Goal: Browse casually

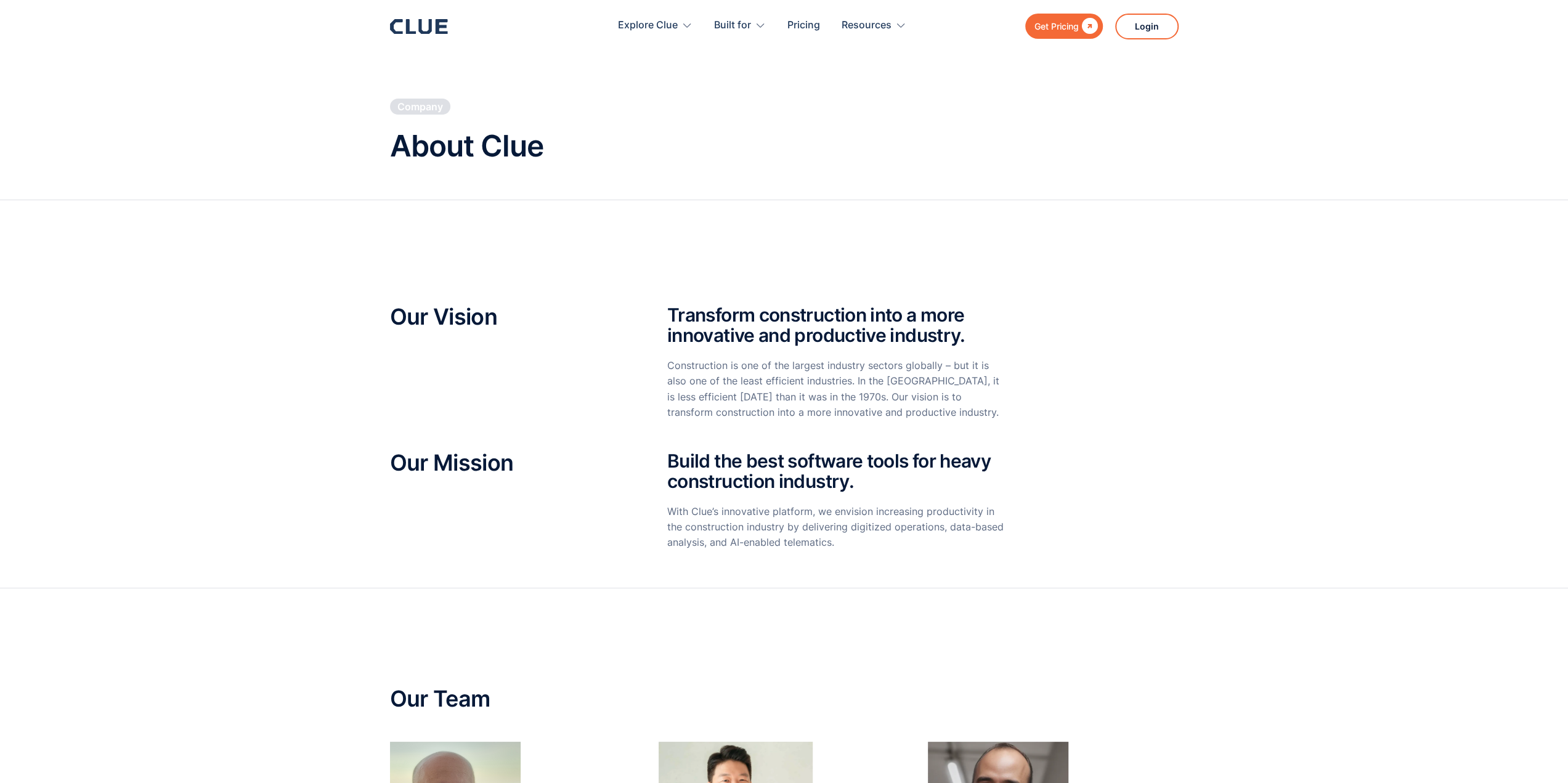
click at [430, 24] on icon at bounding box center [425, 26] width 13 height 15
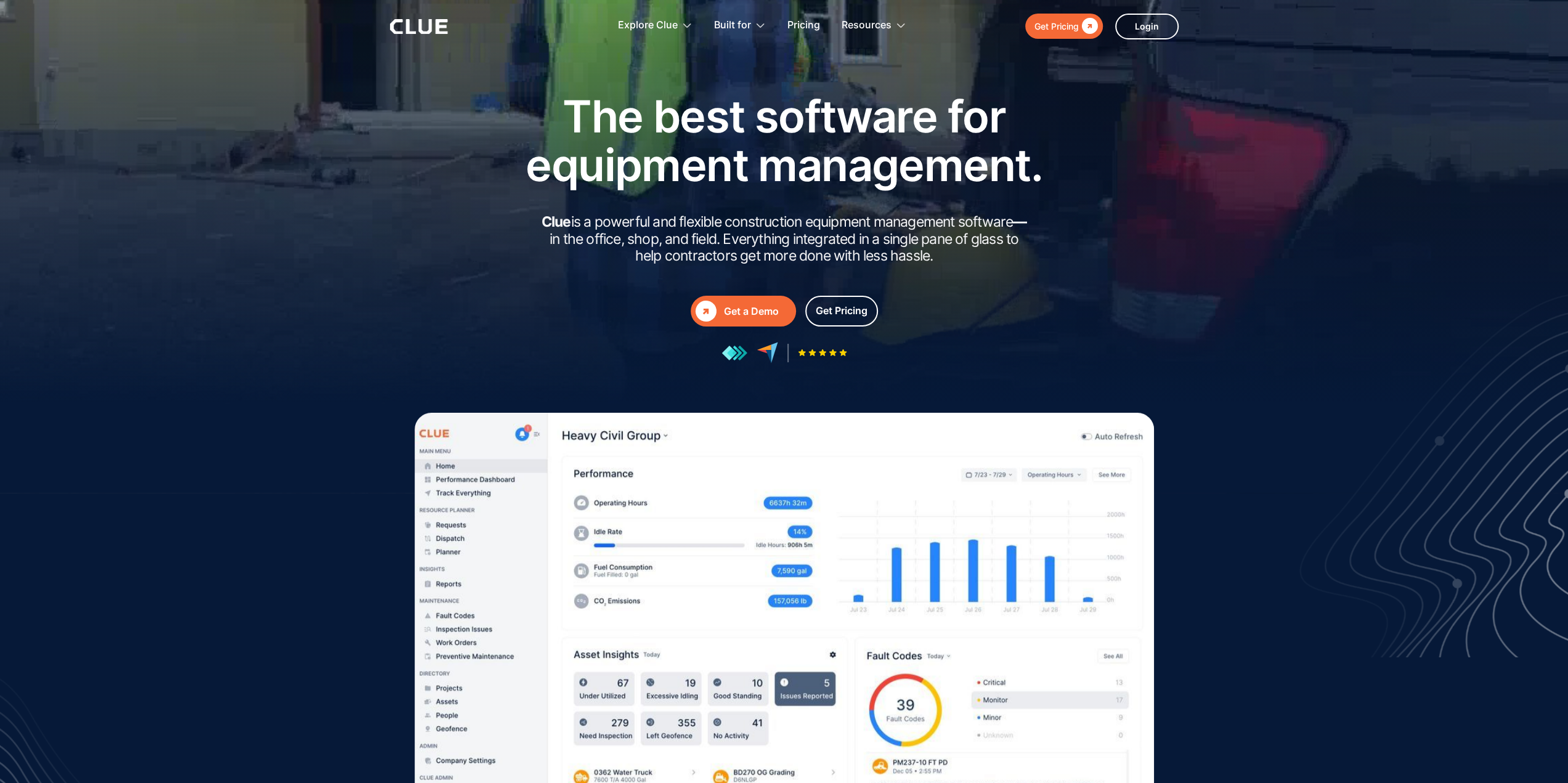
drag, startPoint x: 1560, startPoint y: 120, endPoint x: 1557, endPoint y: 134, distance: 14.3
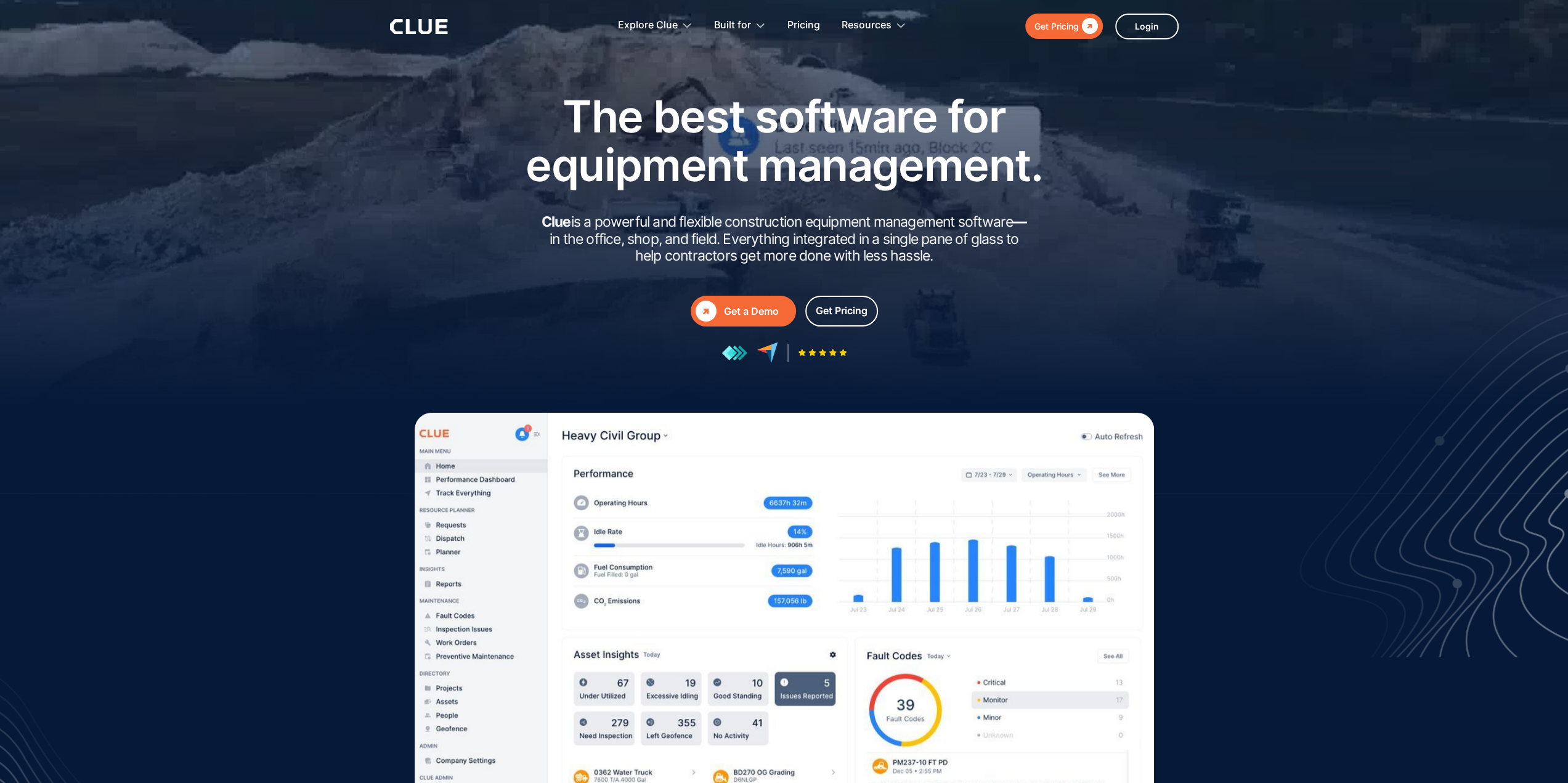
click at [1557, 134] on div at bounding box center [784, 246] width 1568 height 493
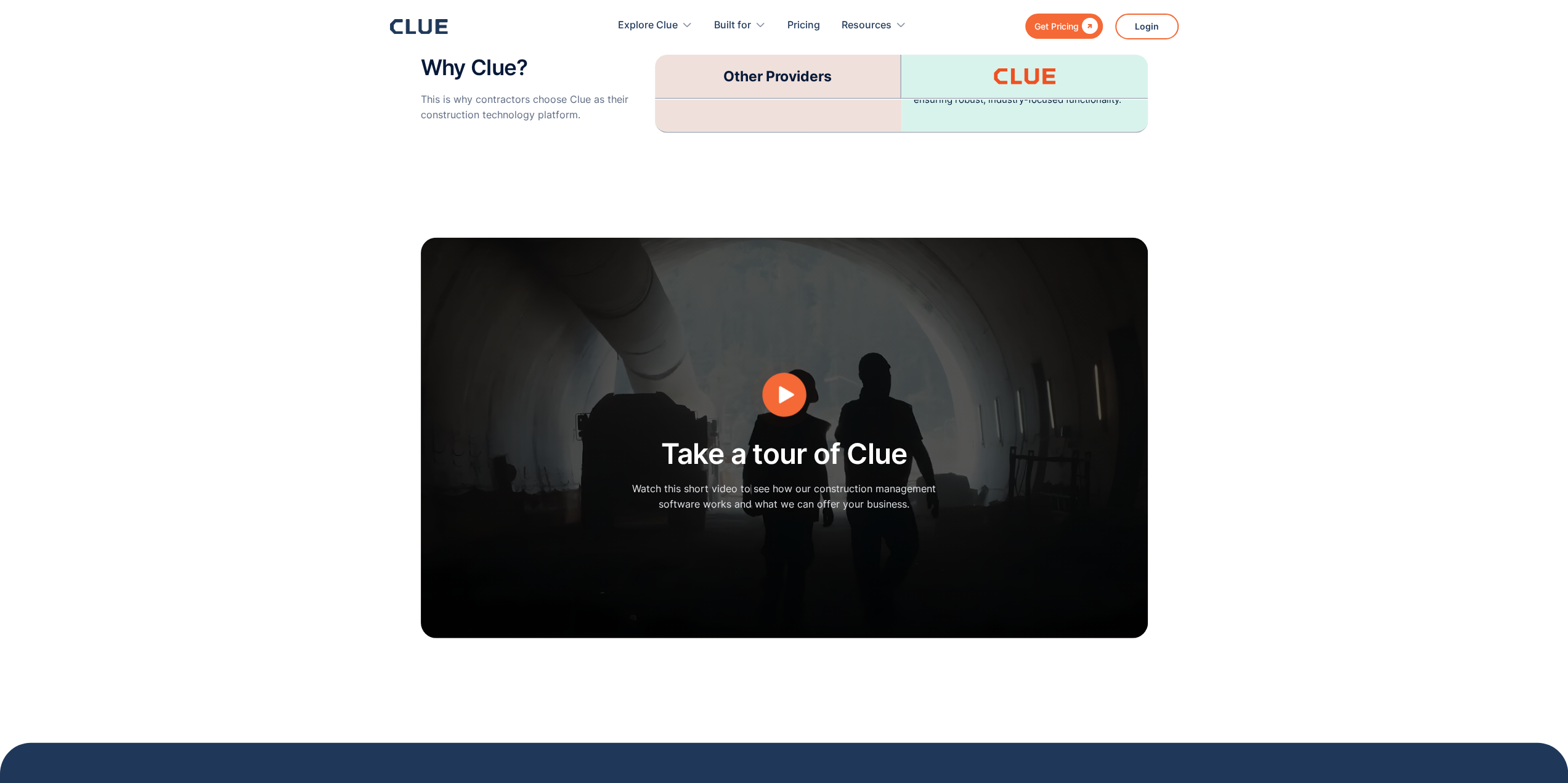
scroll to position [3018, 0]
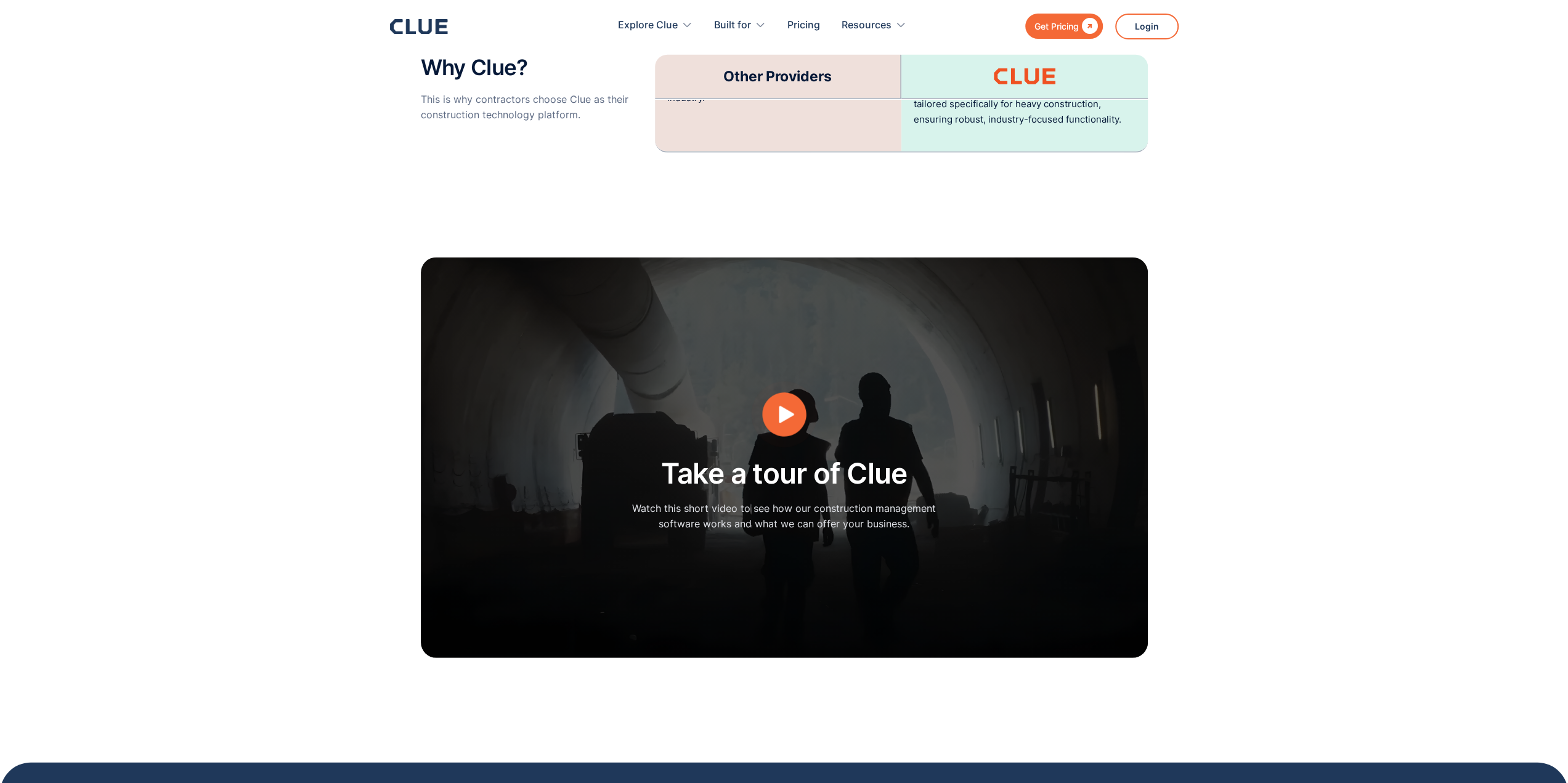
click at [785, 406] on icon "open lightbox" at bounding box center [787, 414] width 15 height 17
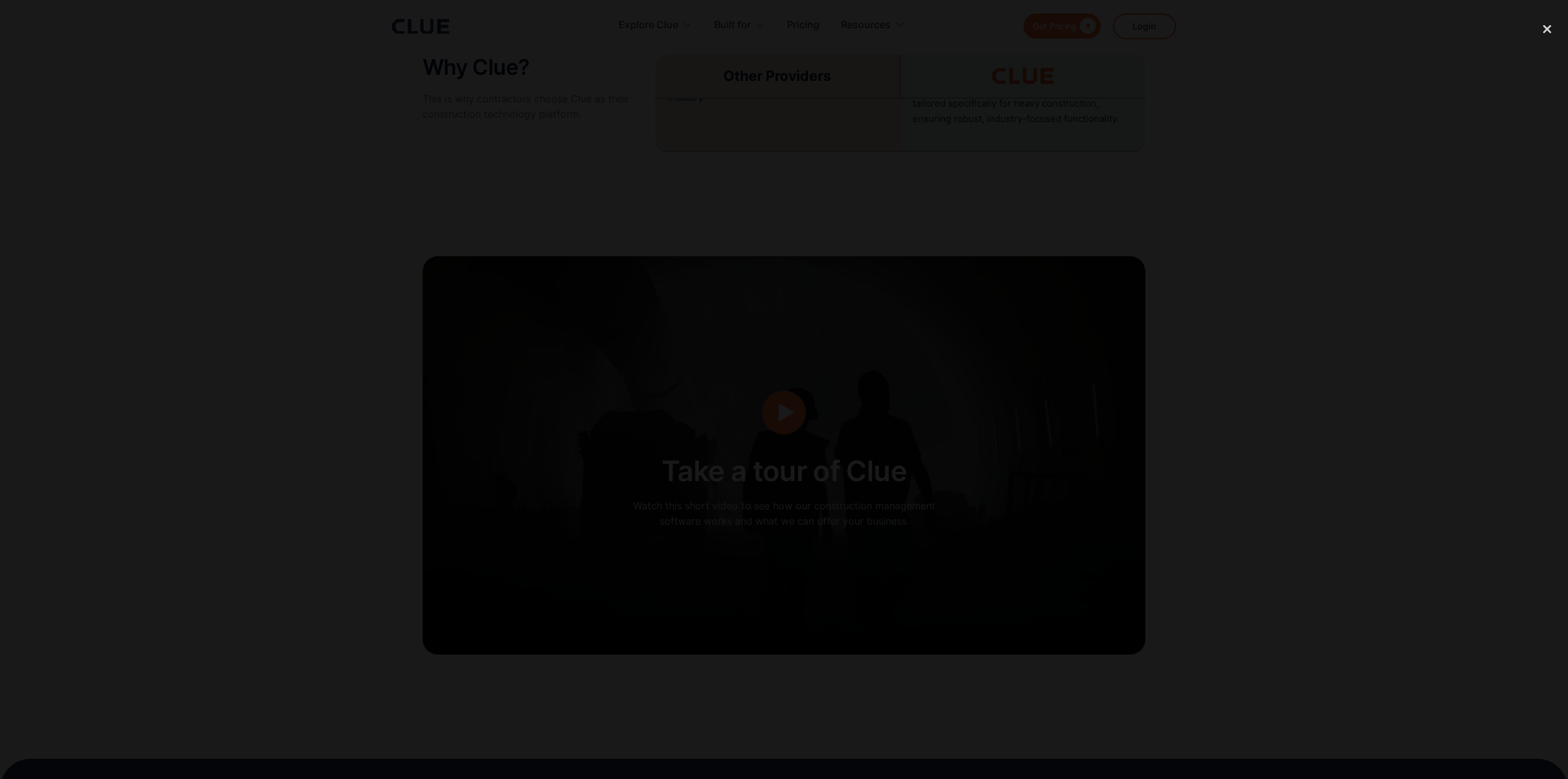
drag, startPoint x: 434, startPoint y: 329, endPoint x: 425, endPoint y: 307, distance: 23.8
click at [443, 325] on div at bounding box center [784, 389] width 1568 height 748
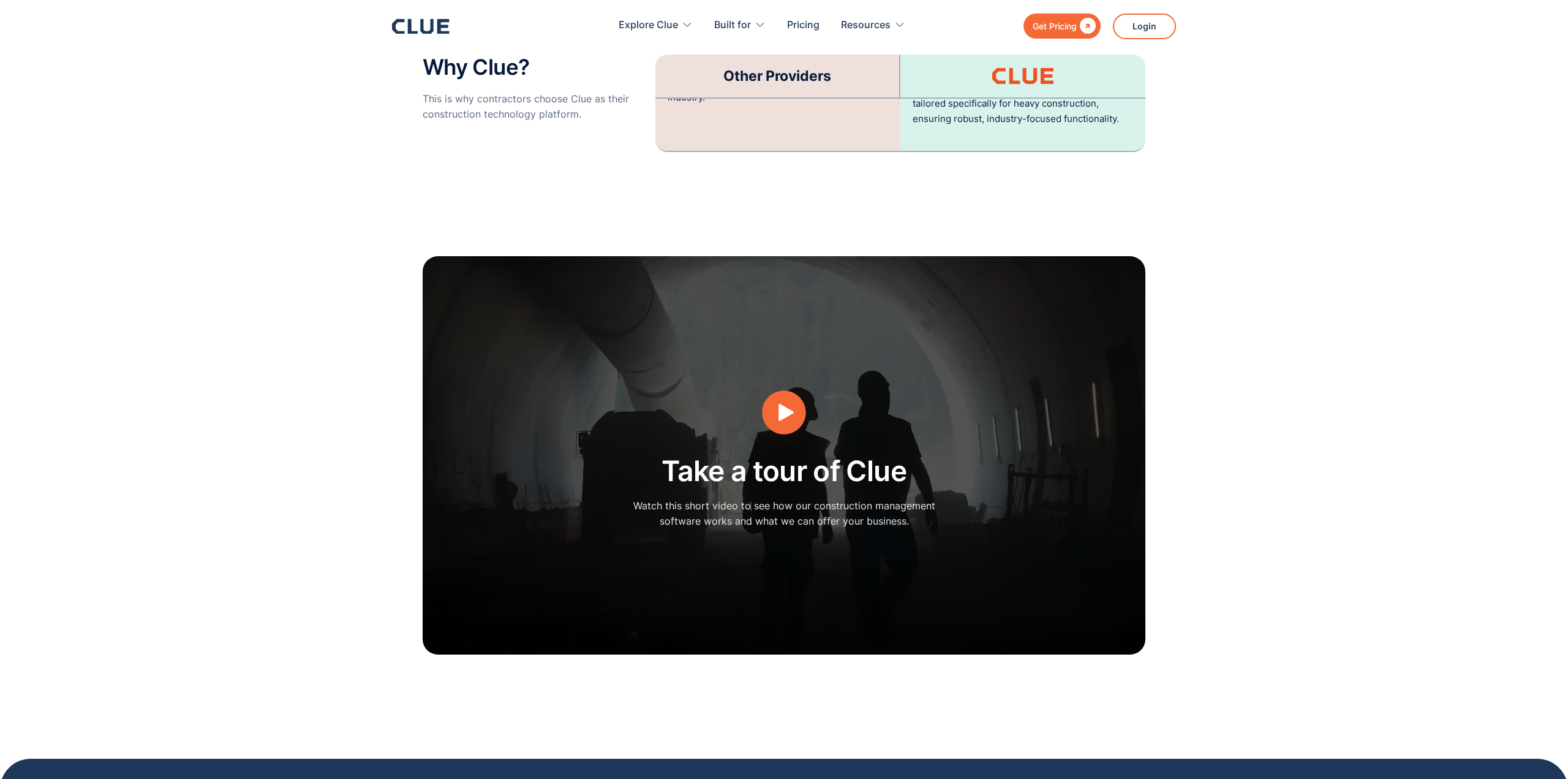
drag, startPoint x: 345, startPoint y: 173, endPoint x: 314, endPoint y: 9, distance: 166.9
